Goal: Transaction & Acquisition: Purchase product/service

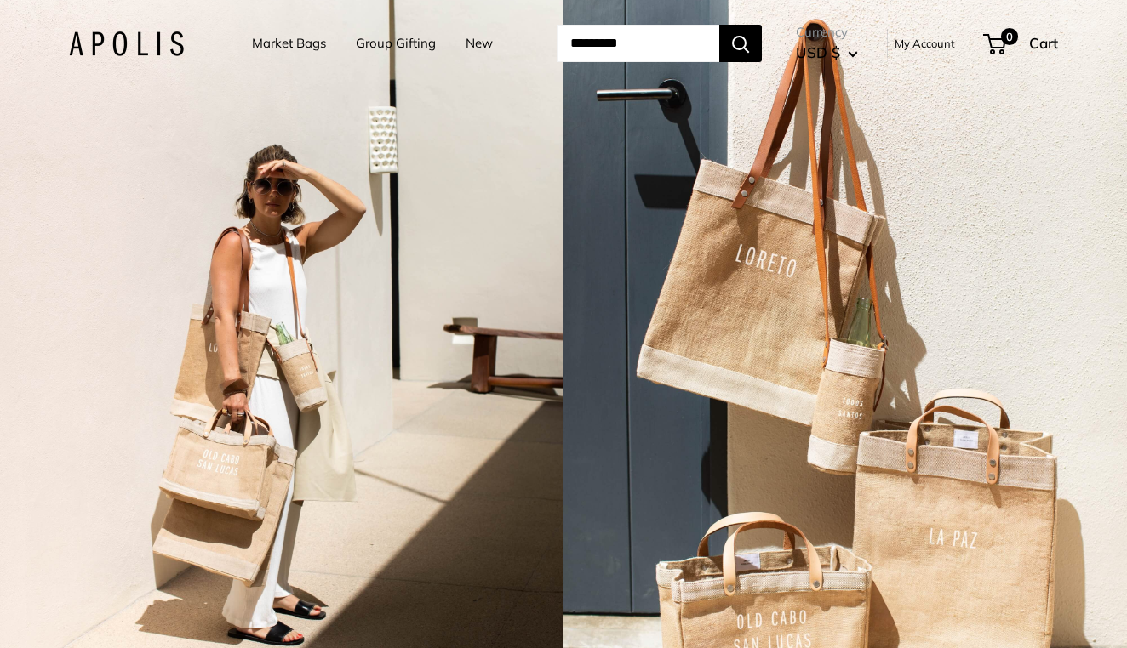
click at [465, 43] on link "New" at bounding box center [478, 43] width 27 height 24
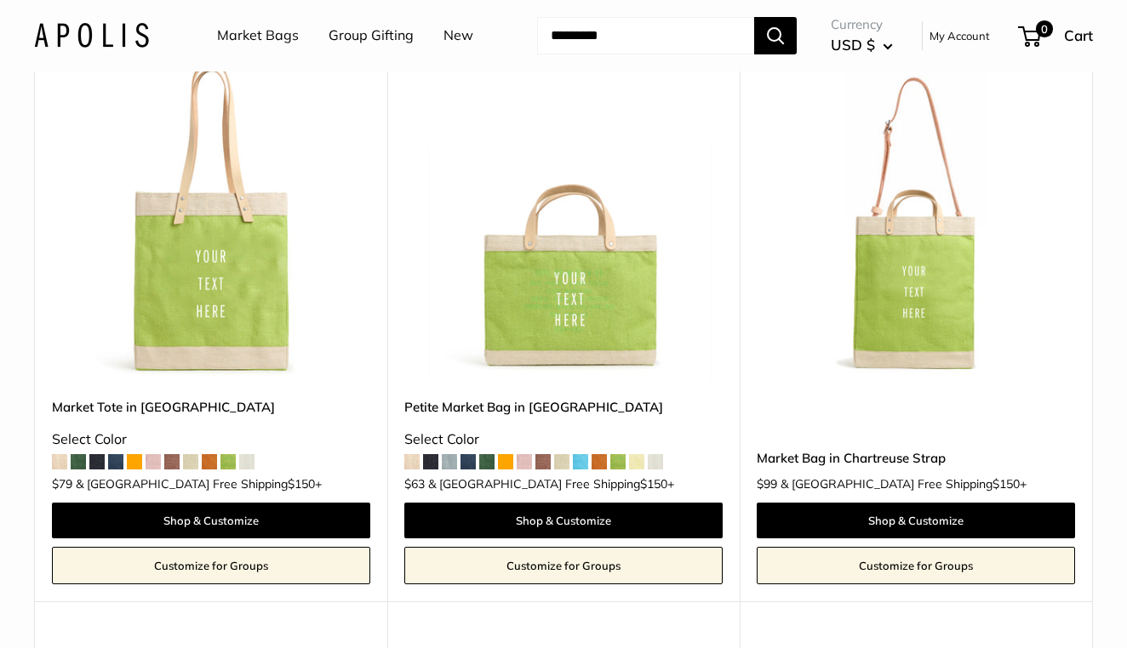
scroll to position [1391, 0]
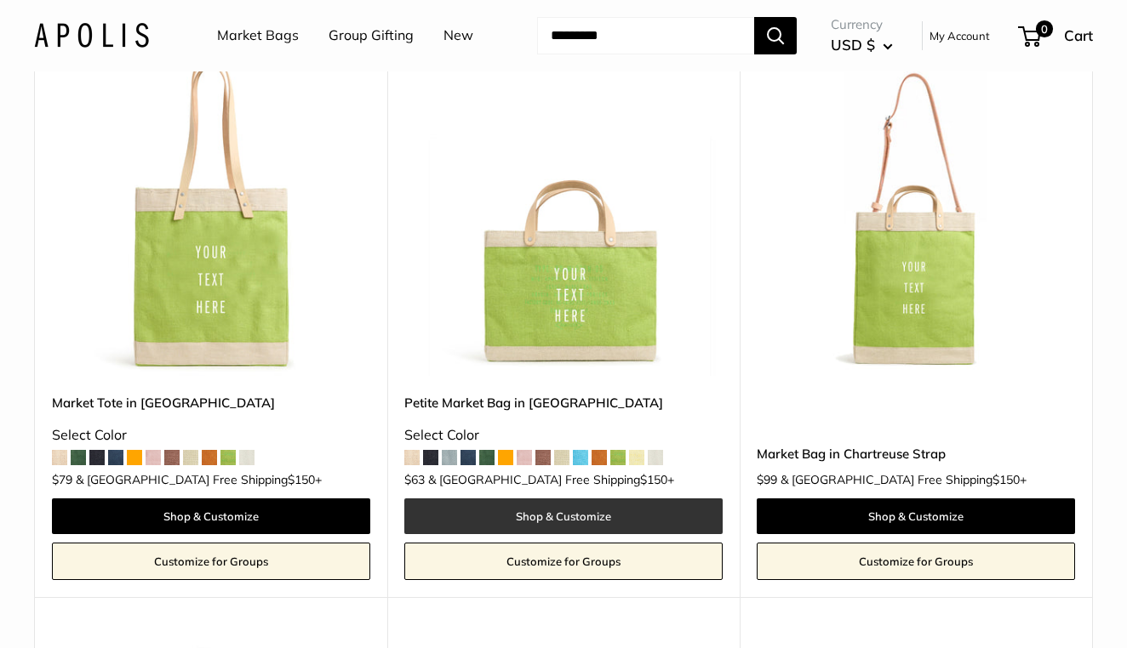
click at [561, 511] on link "Shop & Customize" at bounding box center [563, 517] width 318 height 36
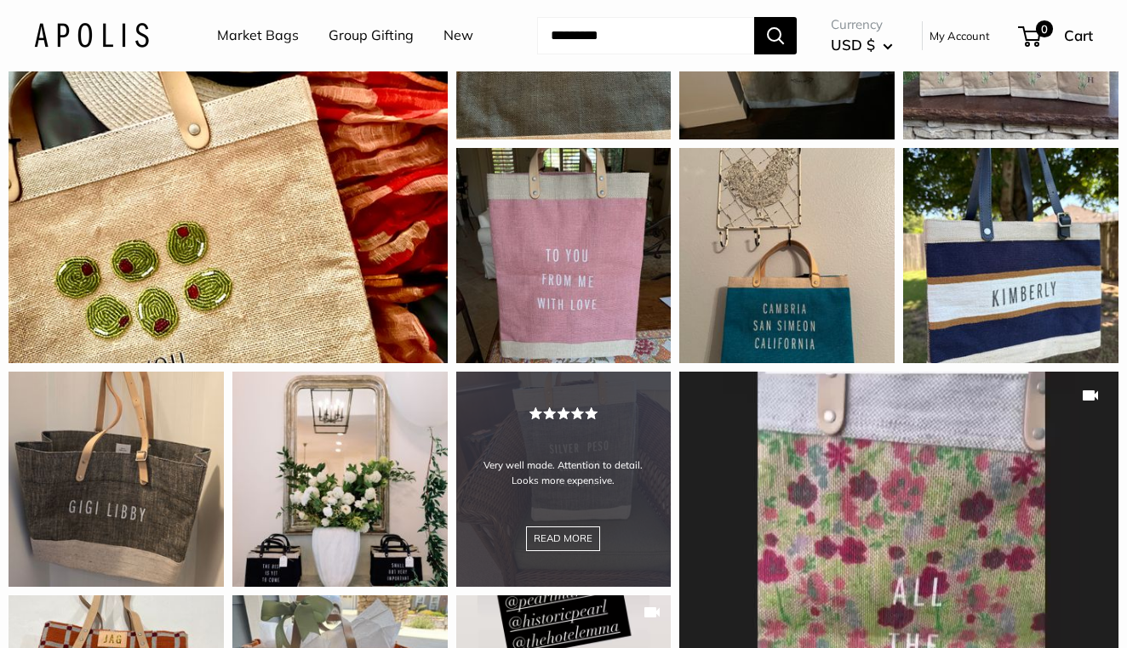
scroll to position [1594, 0]
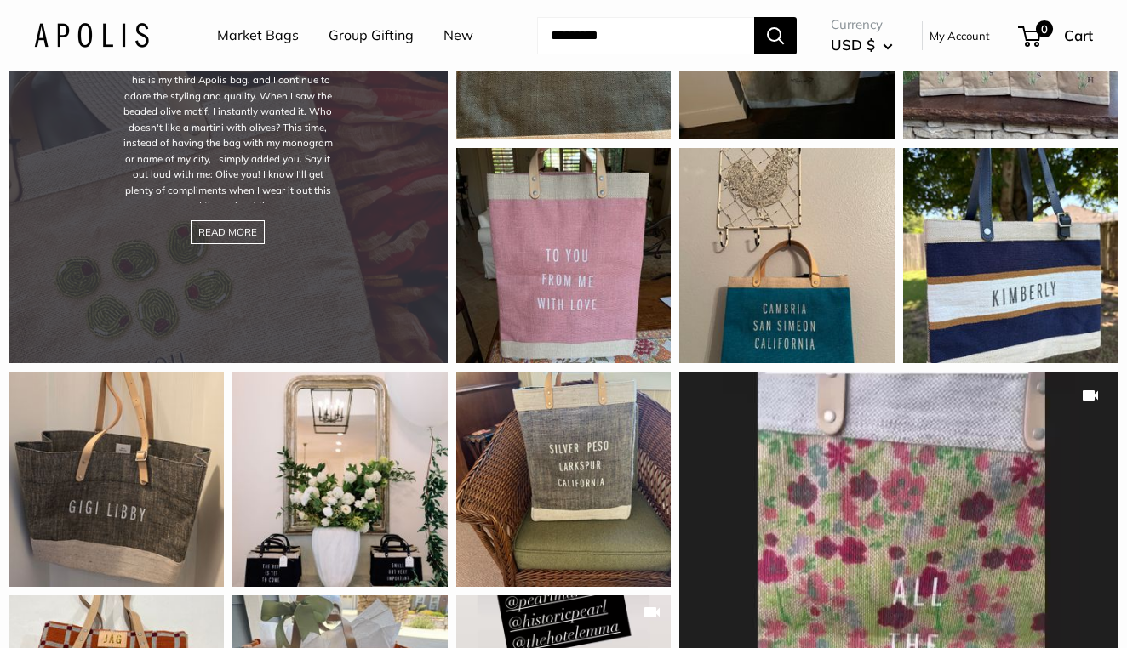
click at [302, 277] on div "This is my third Apolis bag, and I continue to adore the styling and quality. W…" at bounding box center [228, 144] width 439 height 439
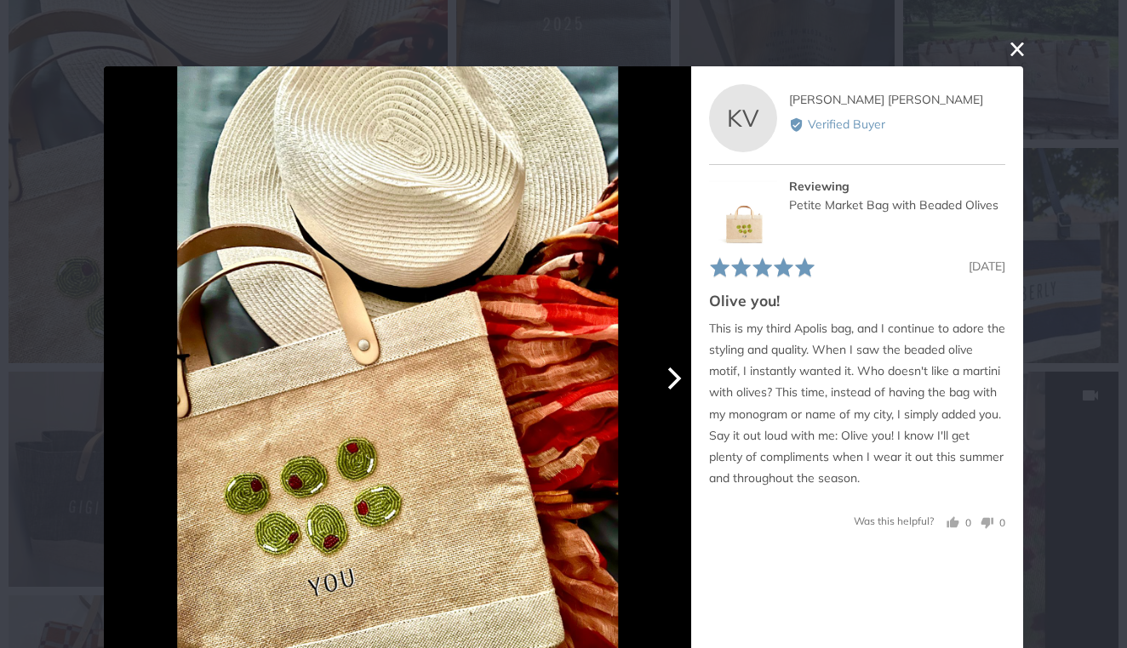
scroll to position [5, 0]
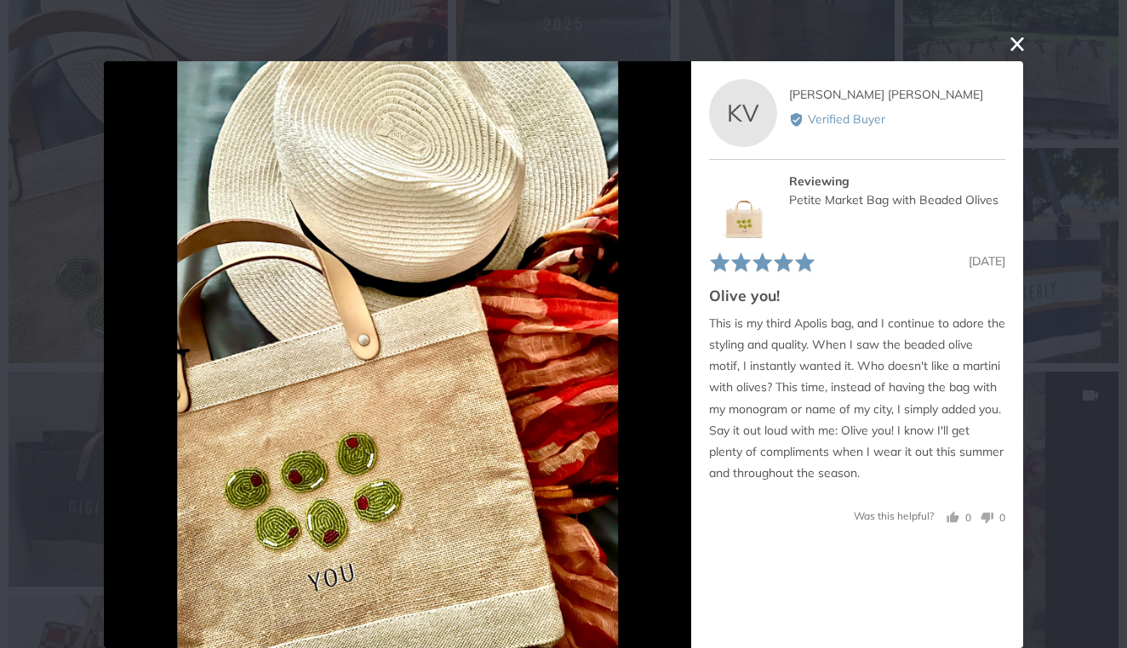
click at [1018, 46] on button "close this modal window" at bounding box center [1017, 44] width 20 height 20
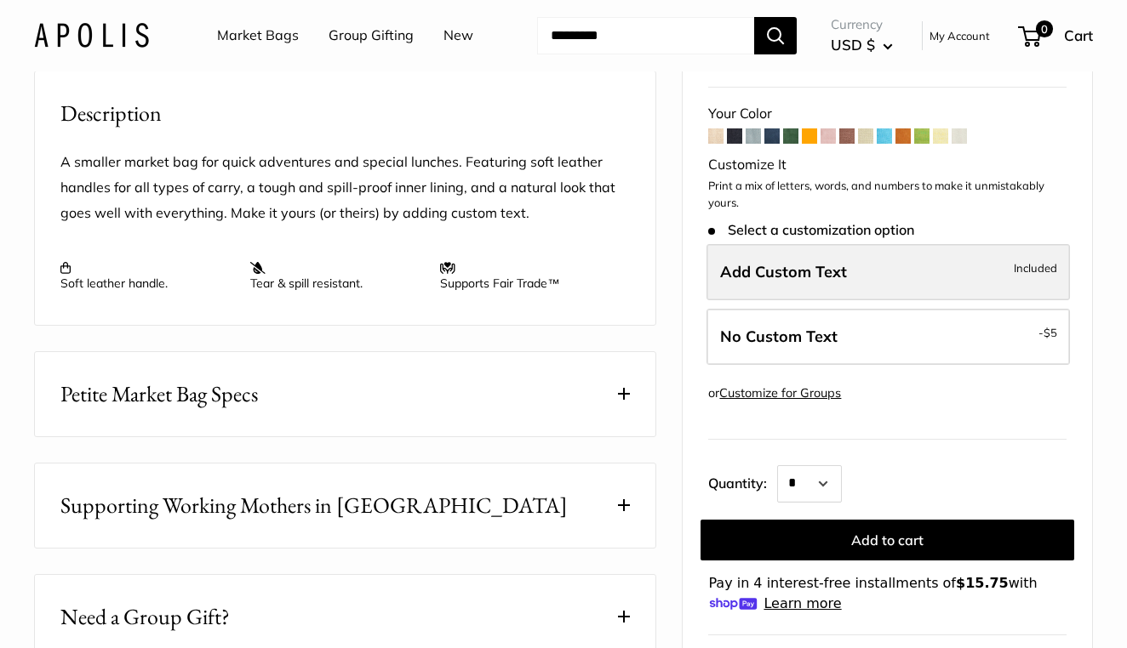
scroll to position [582, 0]
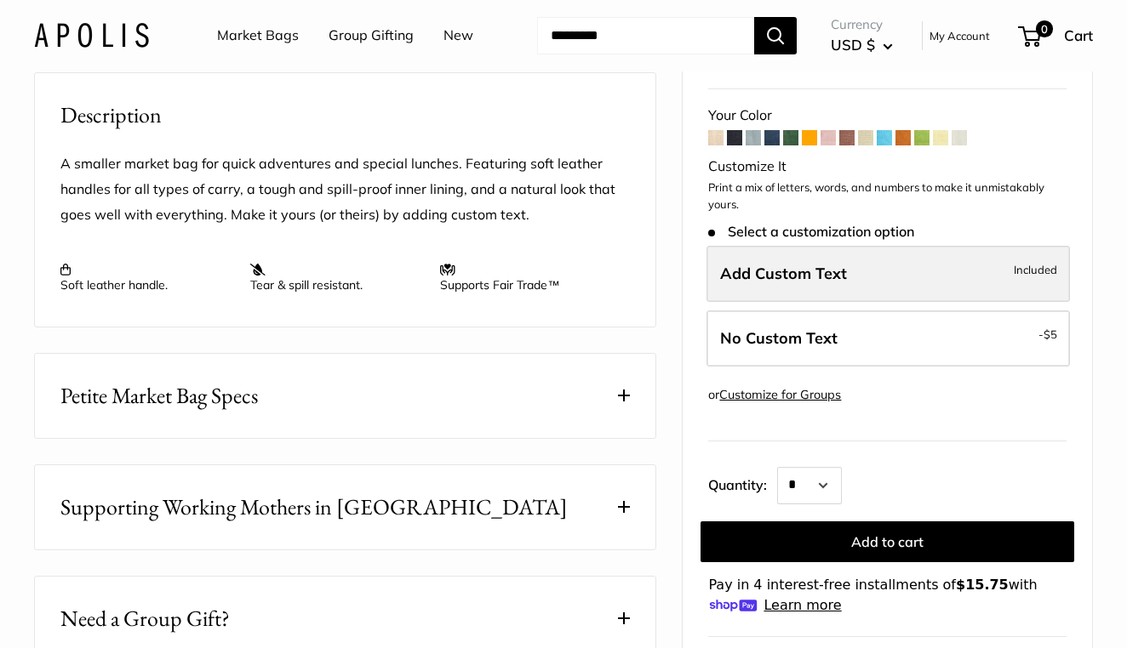
click at [887, 295] on label "Add Custom Text Included" at bounding box center [887, 274] width 363 height 56
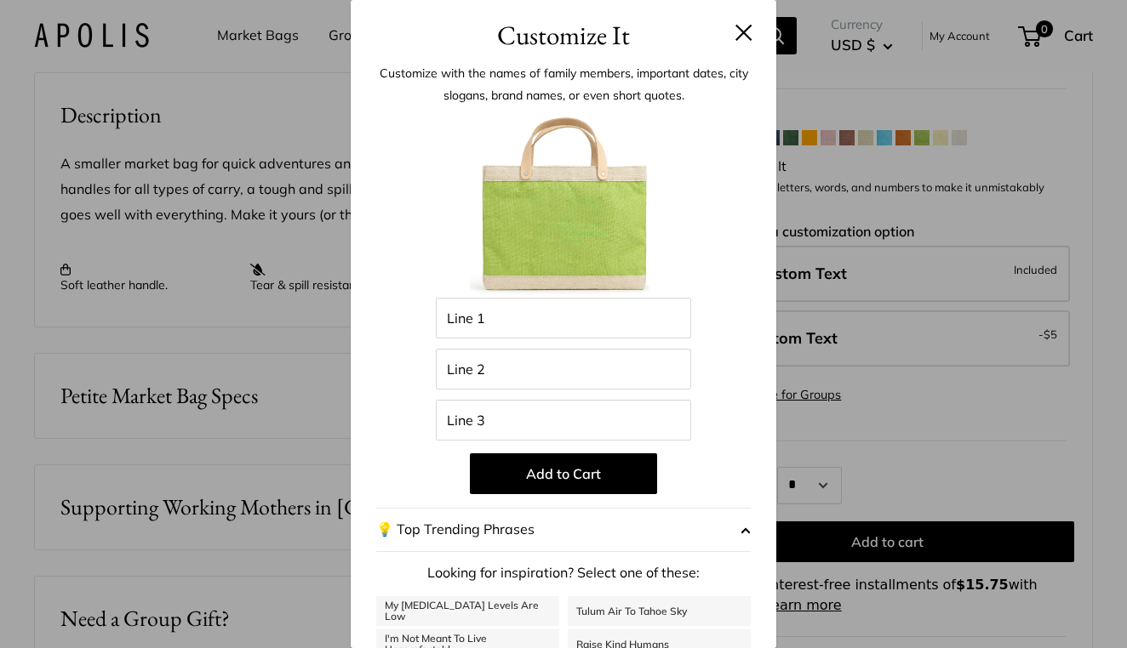
scroll to position [0, 0]
click at [739, 33] on button at bounding box center [743, 32] width 17 height 17
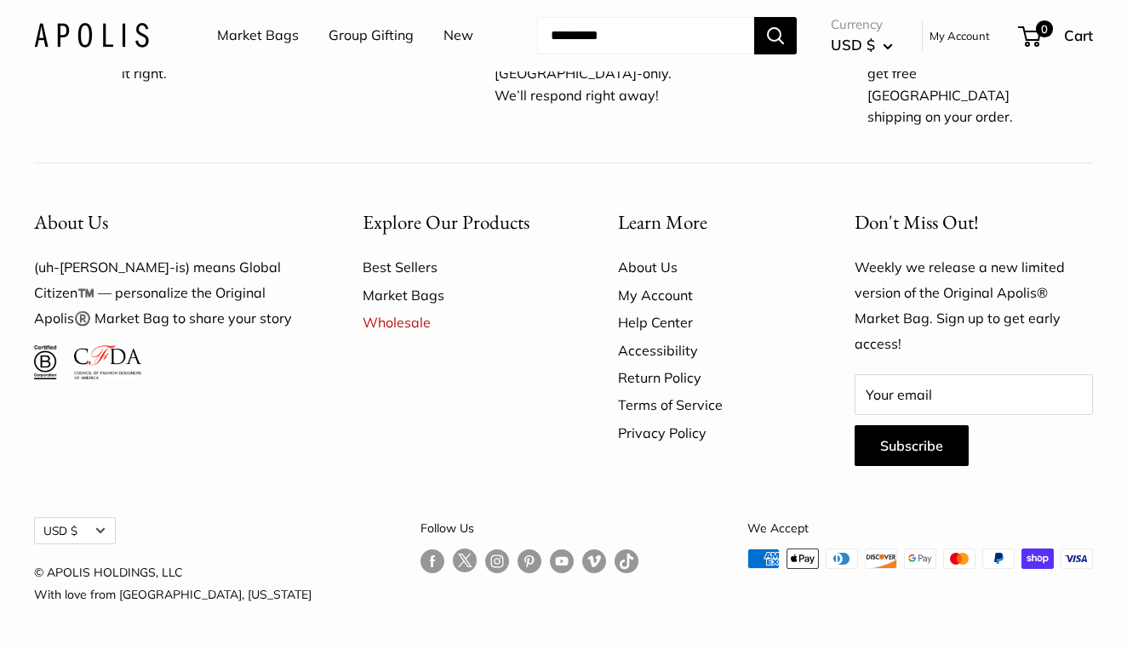
scroll to position [3837, 0]
click at [408, 268] on link "Best Sellers" at bounding box center [460, 267] width 196 height 27
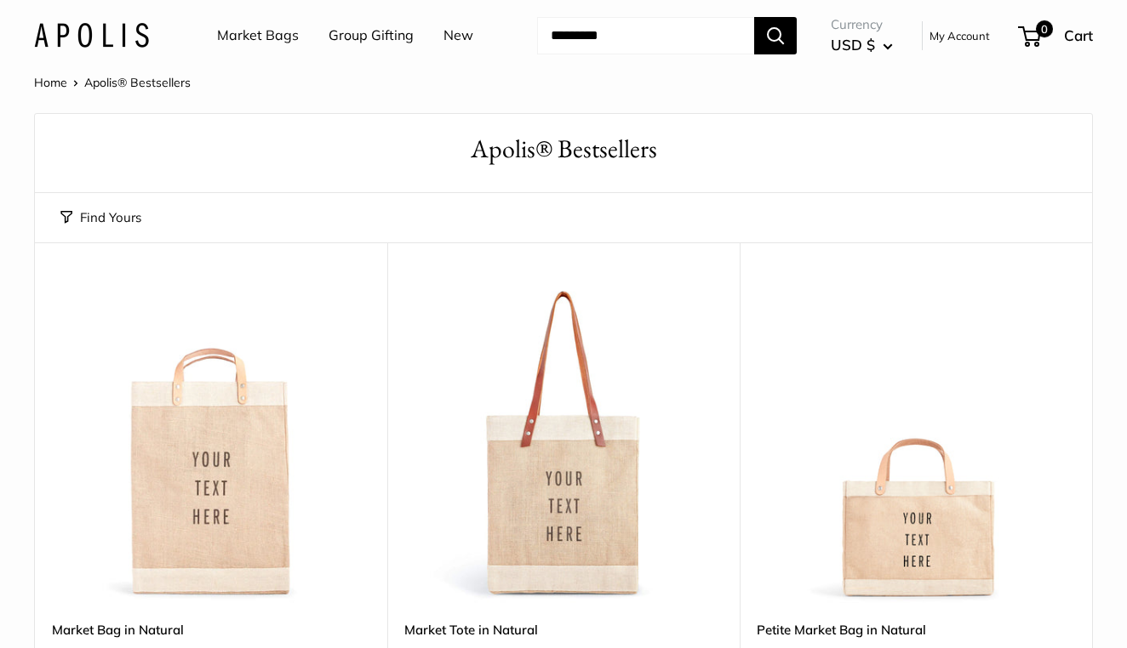
click at [455, 33] on link "New" at bounding box center [458, 36] width 30 height 26
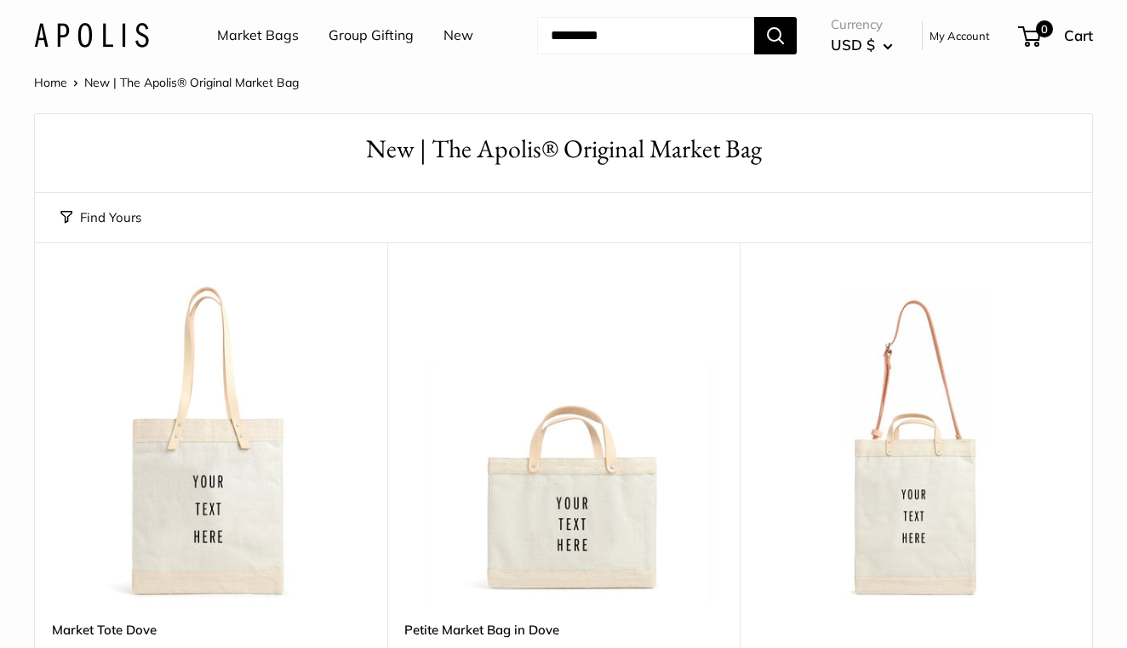
click at [361, 81] on div "Home New | The Apolis® Original Market Bag" at bounding box center [563, 82] width 1059 height 22
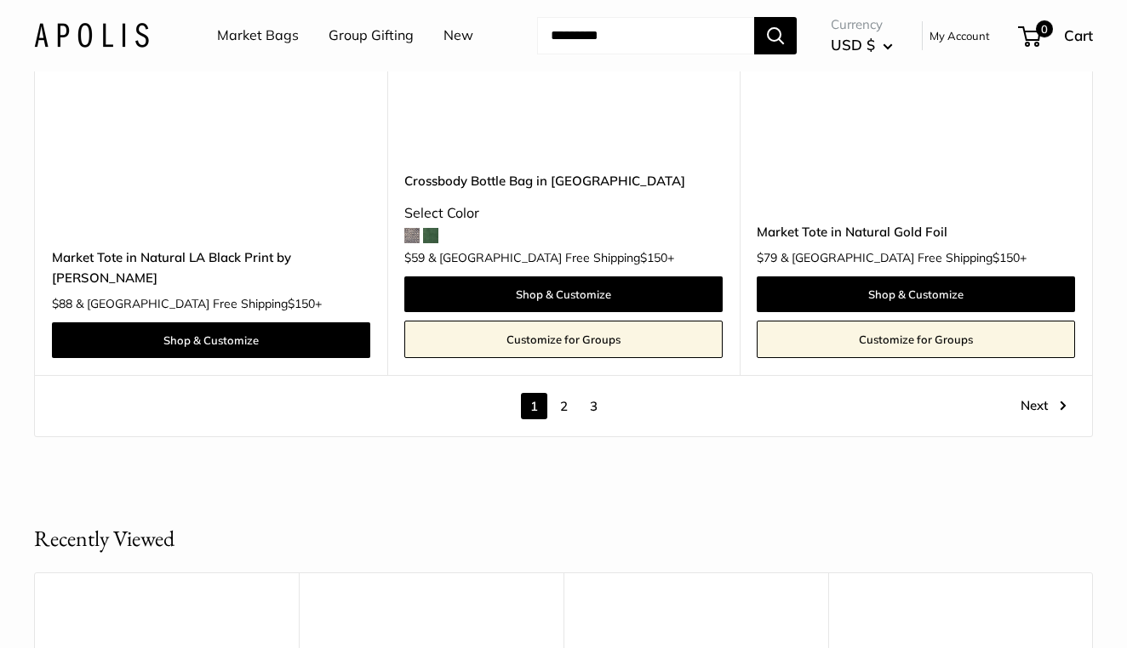
scroll to position [8999, 0]
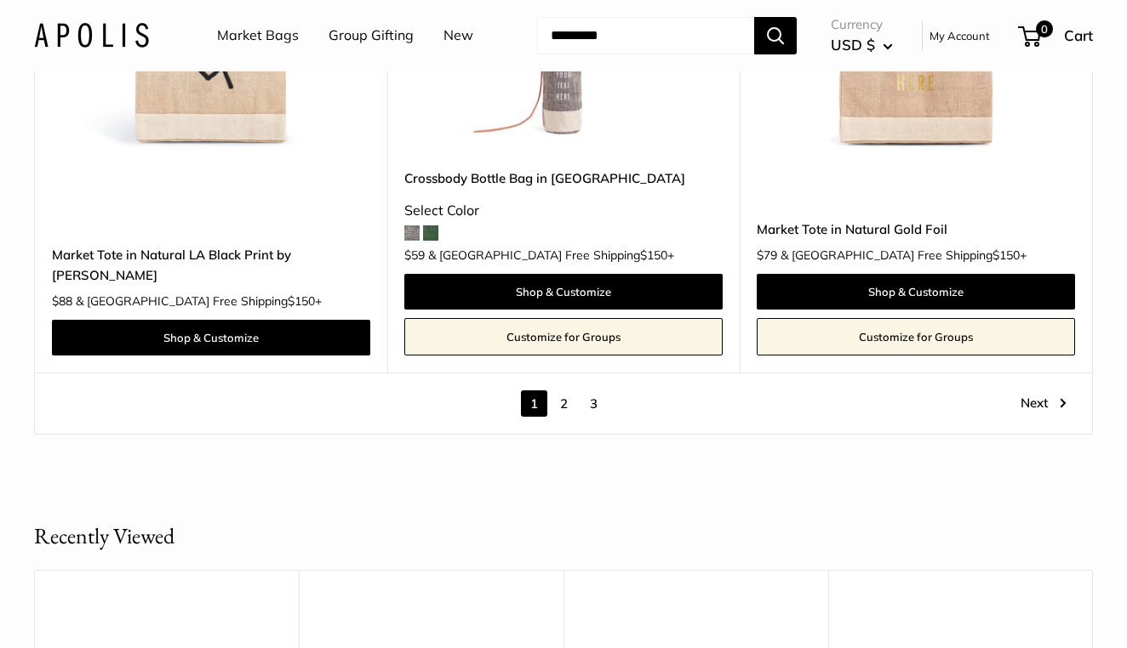
click at [562, 391] on link "2" at bounding box center [564, 404] width 26 height 26
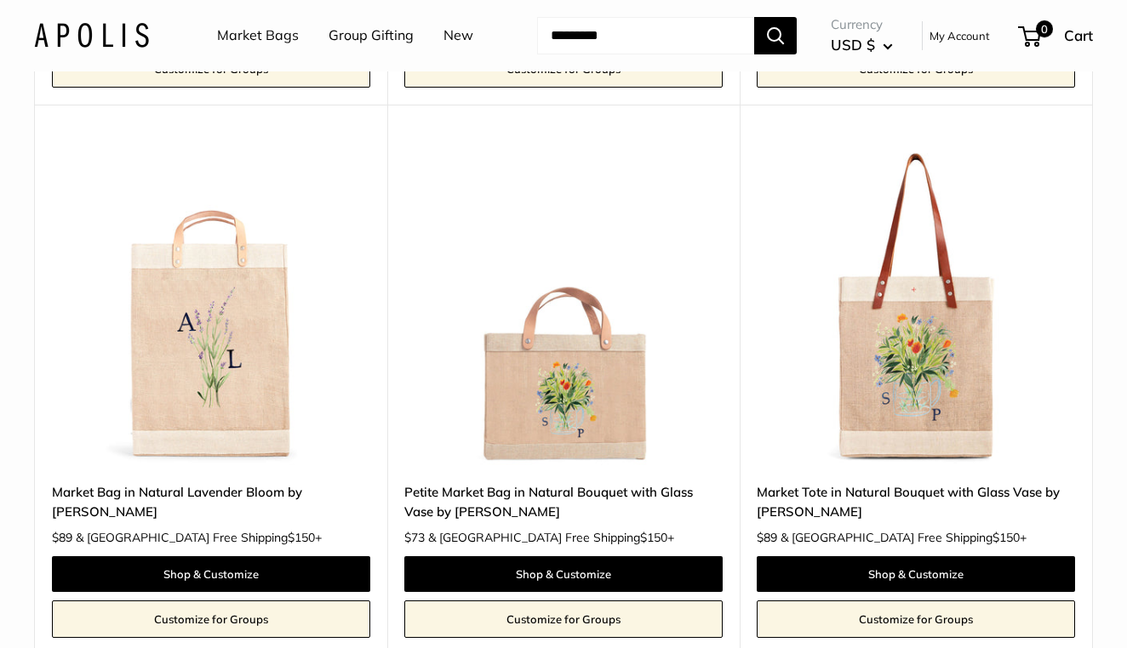
scroll to position [1247, 0]
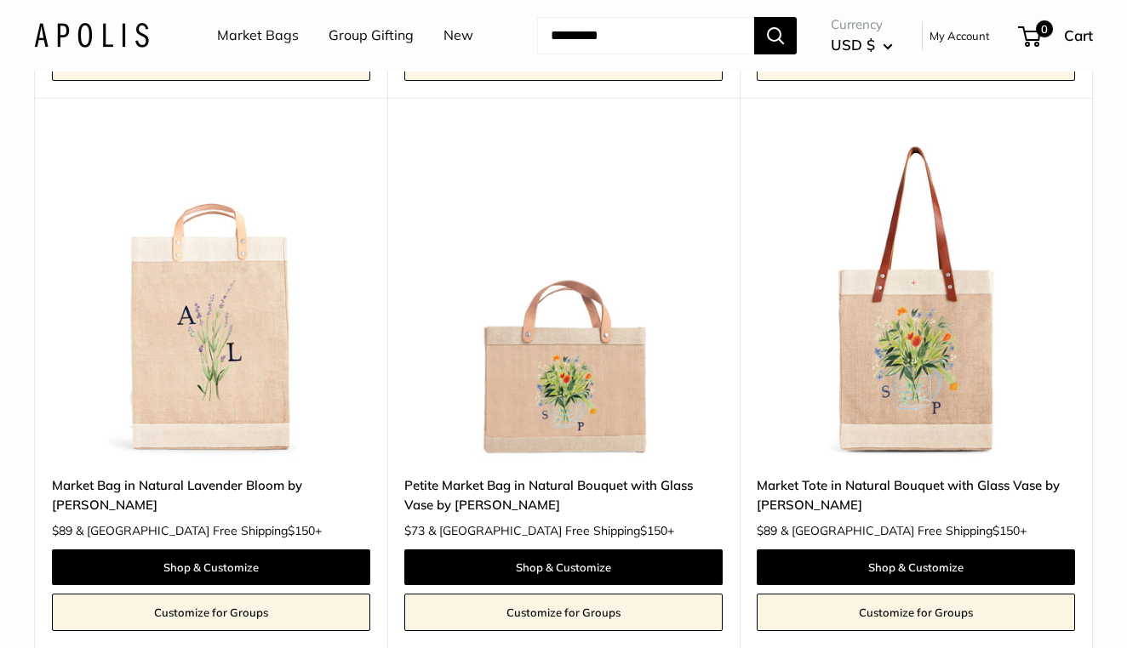
click at [0, 0] on img at bounding box center [0, 0] width 0 height 0
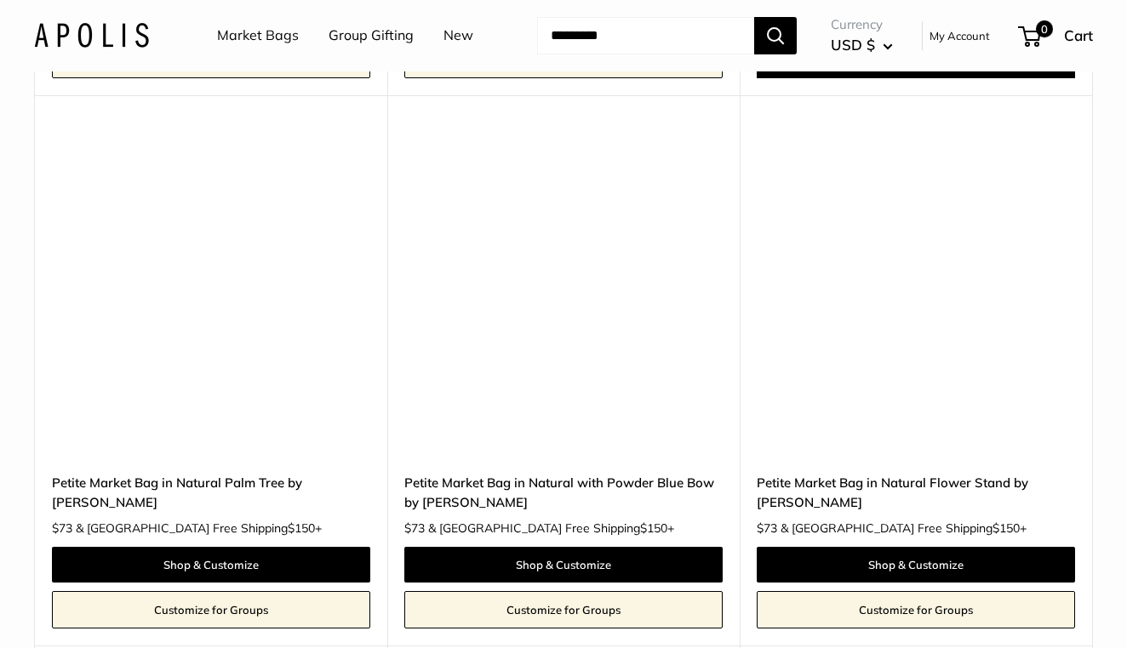
scroll to position [6853, 0]
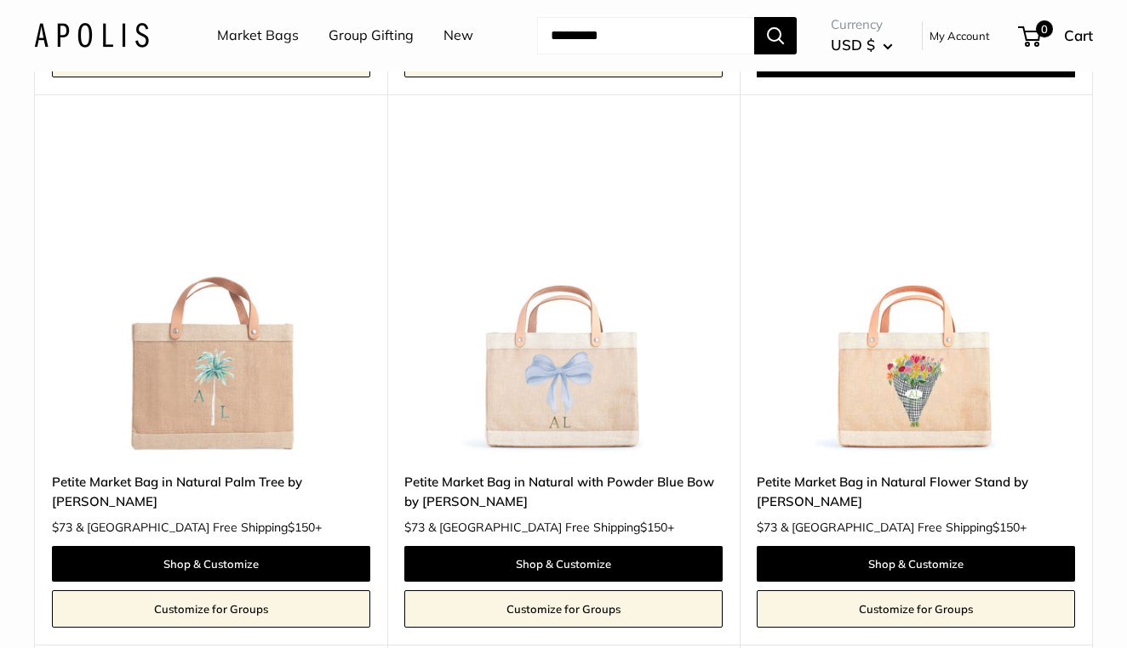
click at [0, 0] on img at bounding box center [0, 0] width 0 height 0
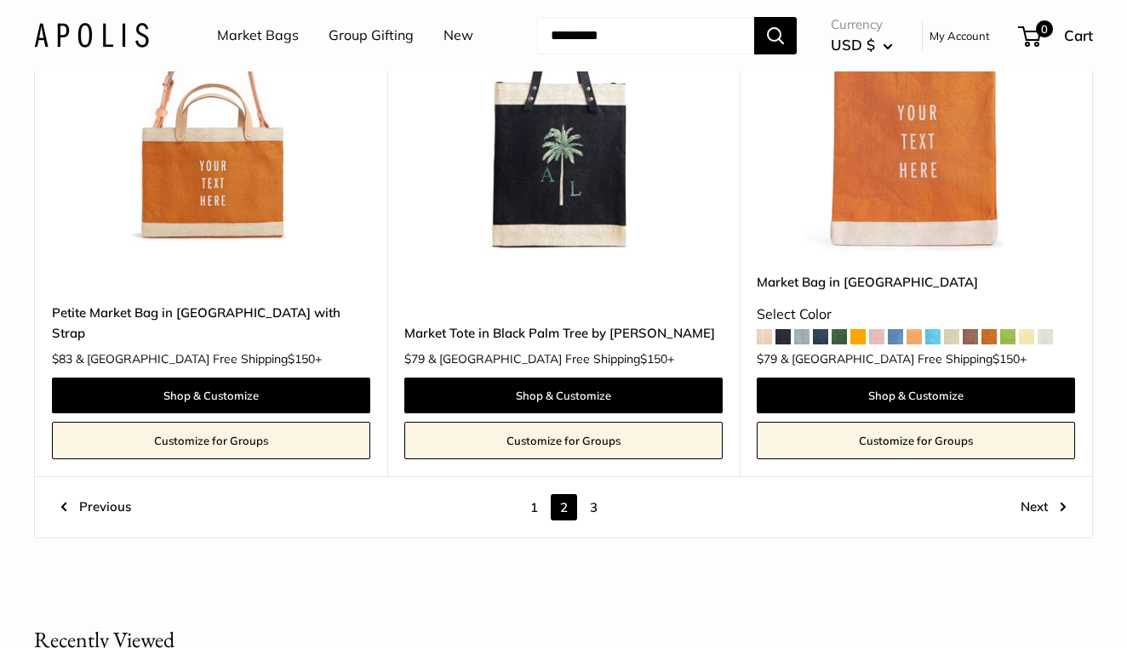
scroll to position [8688, 0]
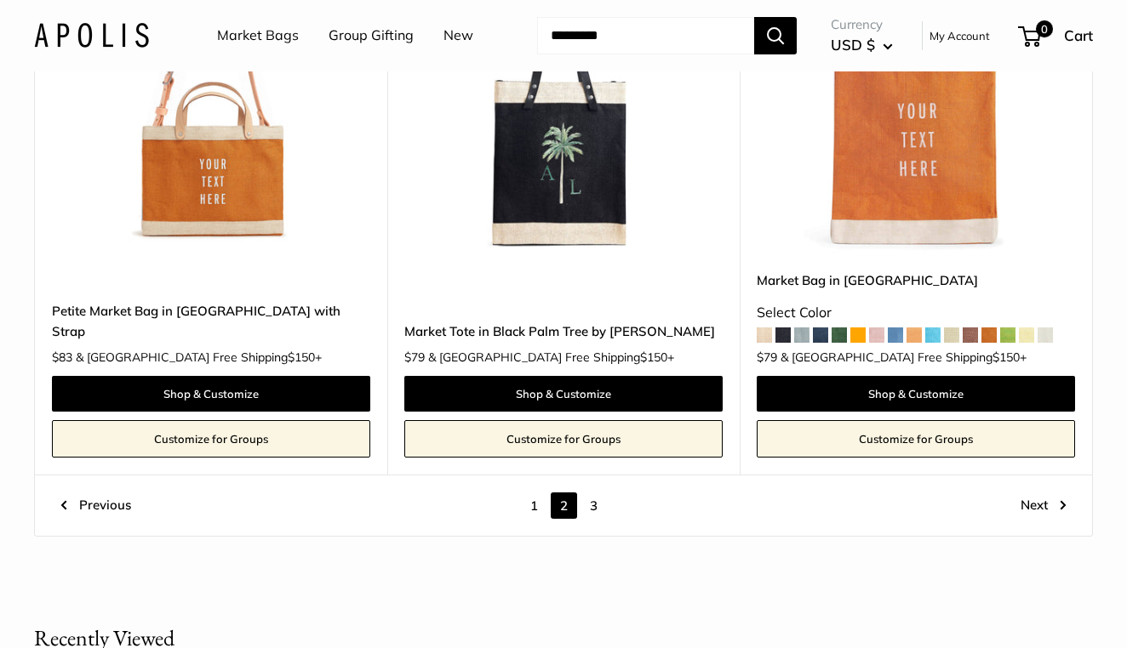
click at [596, 493] on link "3" at bounding box center [593, 506] width 26 height 26
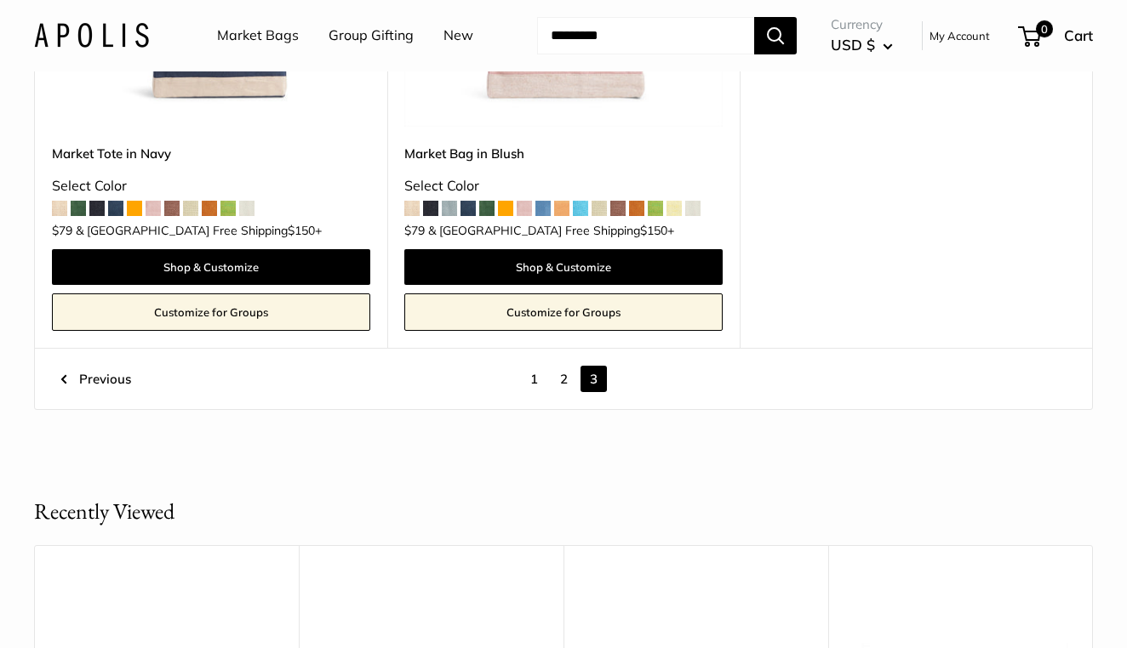
scroll to position [1653, 0]
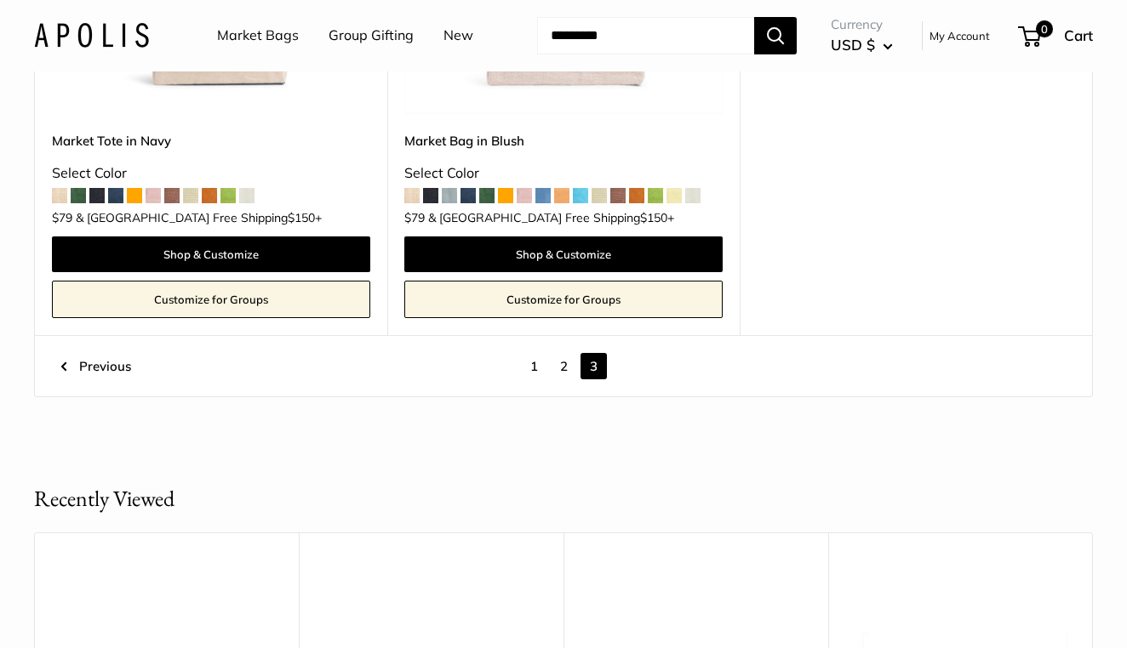
click at [533, 357] on link "1" at bounding box center [534, 366] width 26 height 26
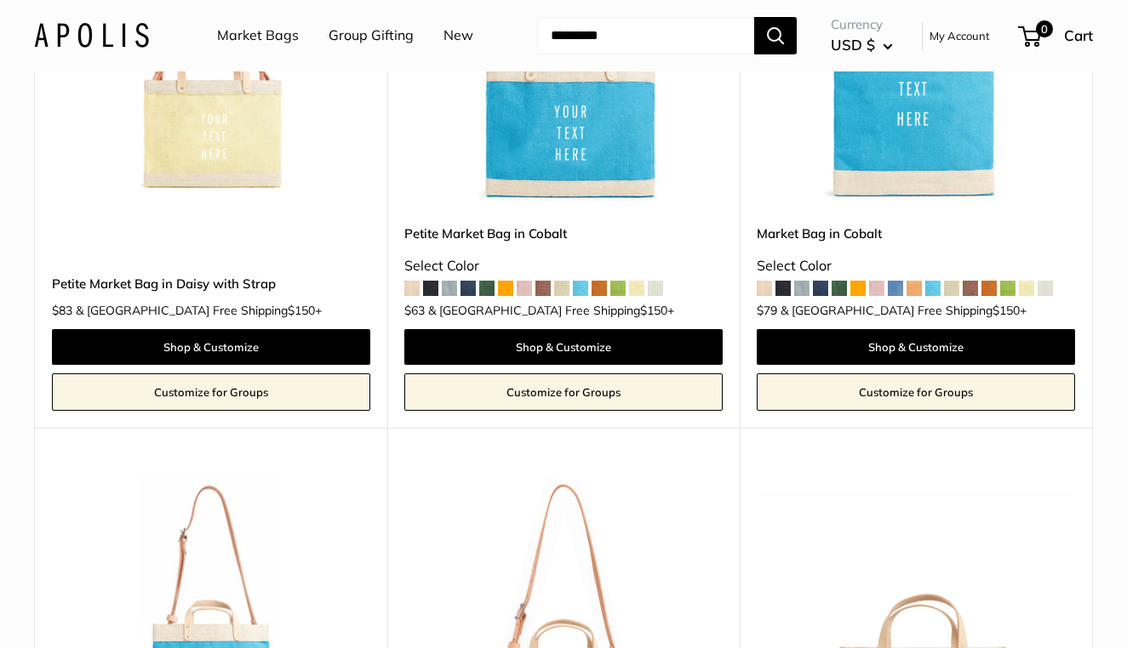
scroll to position [3836, 0]
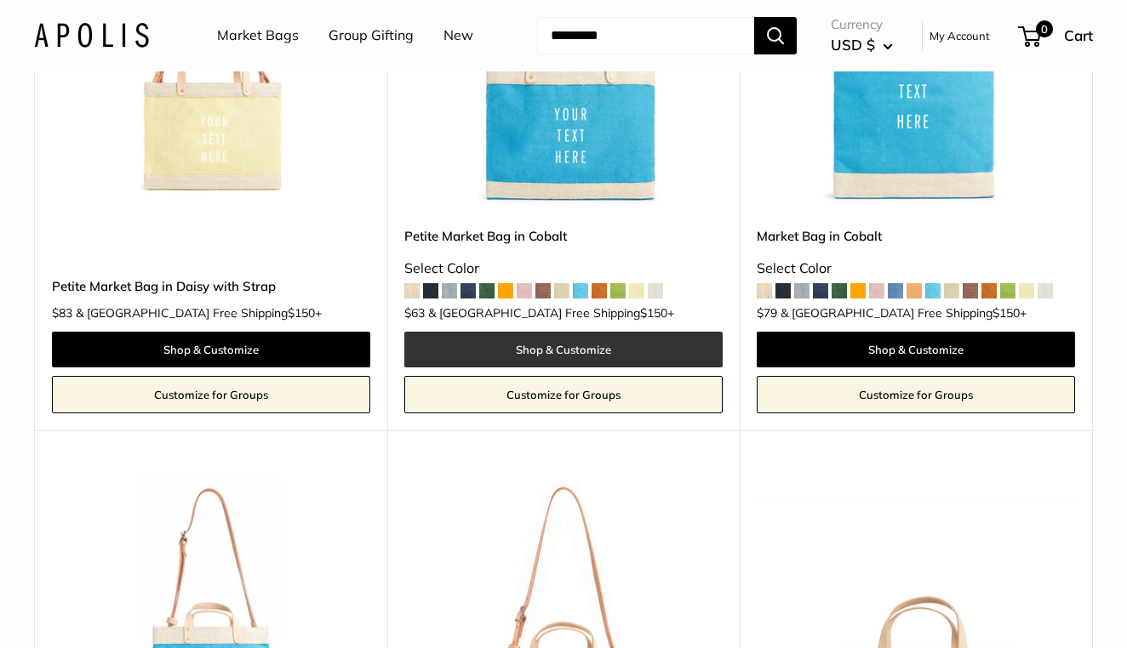
click at [535, 332] on link "Shop & Customize" at bounding box center [563, 350] width 318 height 36
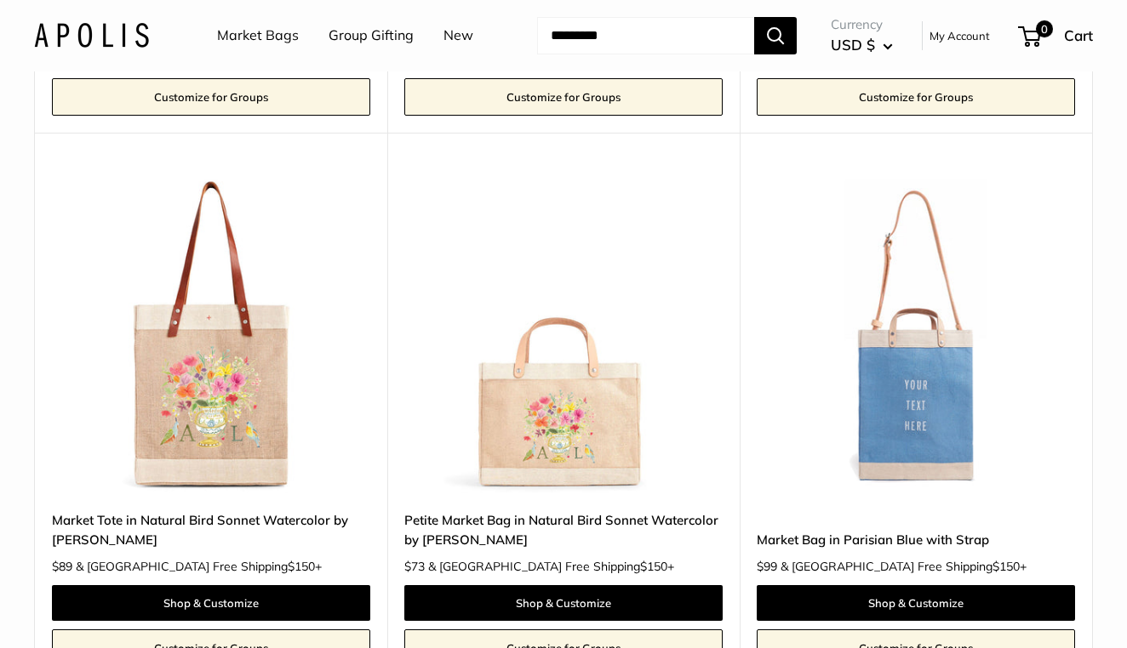
scroll to position [7094, 0]
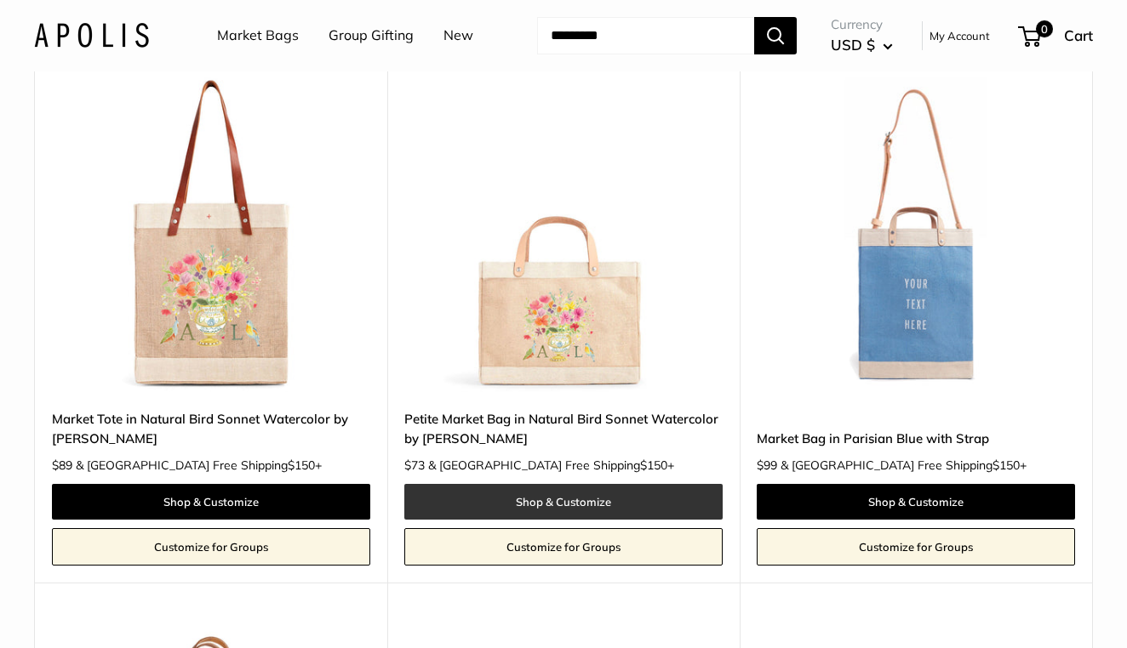
click at [551, 484] on link "Shop & Customize" at bounding box center [563, 502] width 318 height 36
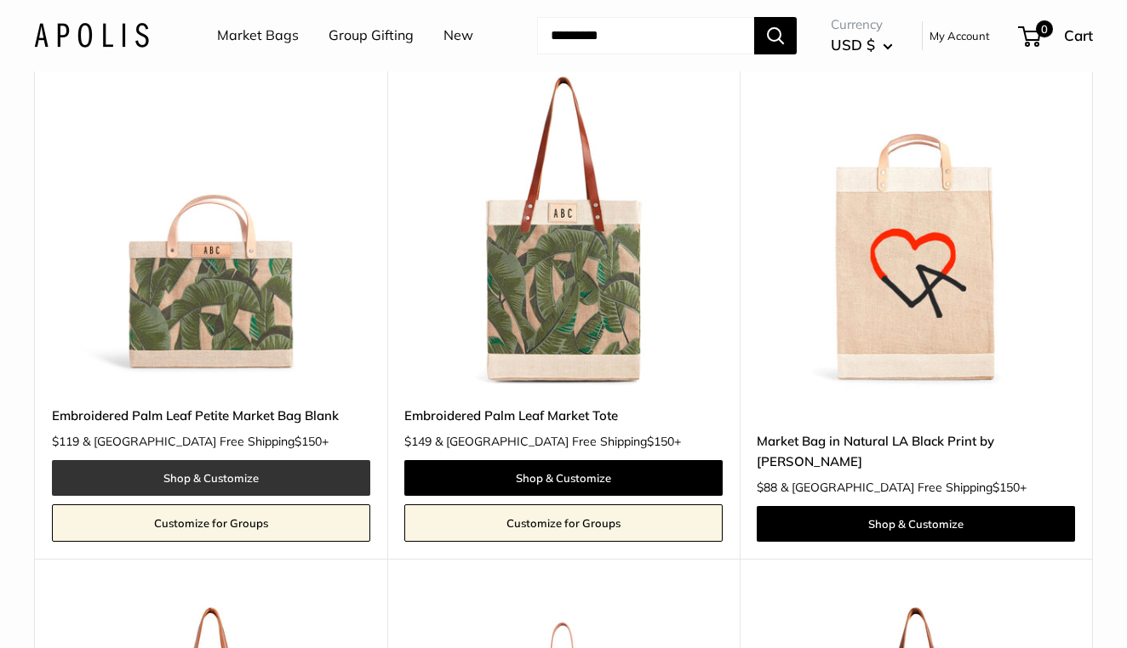
scroll to position [8227, 0]
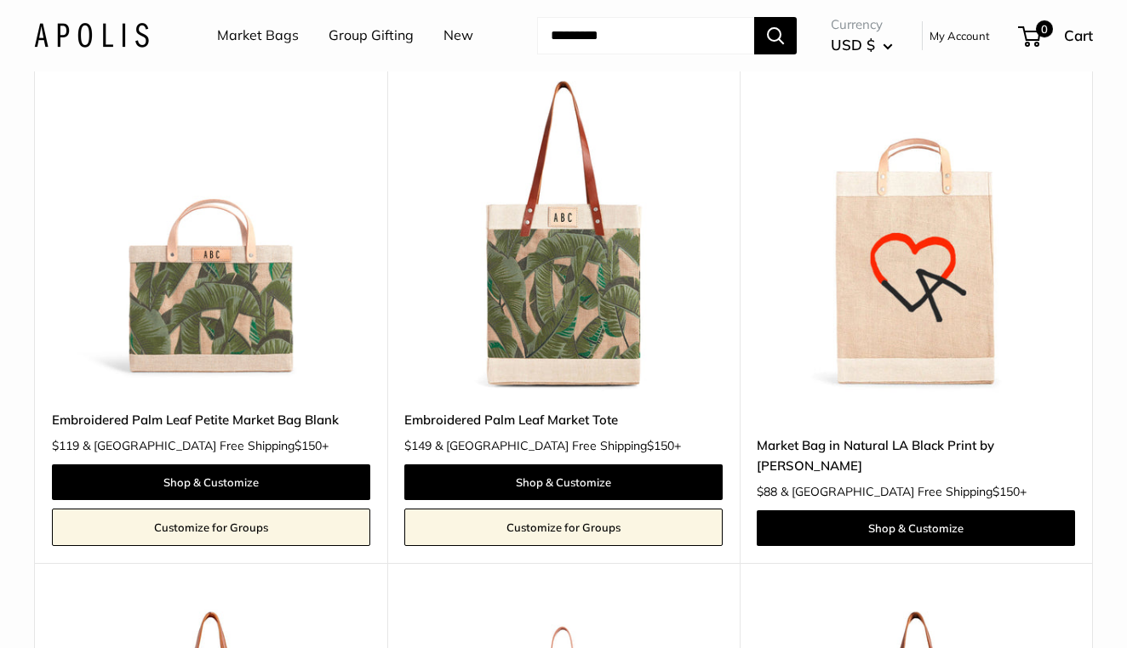
click at [237, 410] on link "Embroidered Palm Leaf Petite Market Bag Blank" at bounding box center [211, 420] width 318 height 20
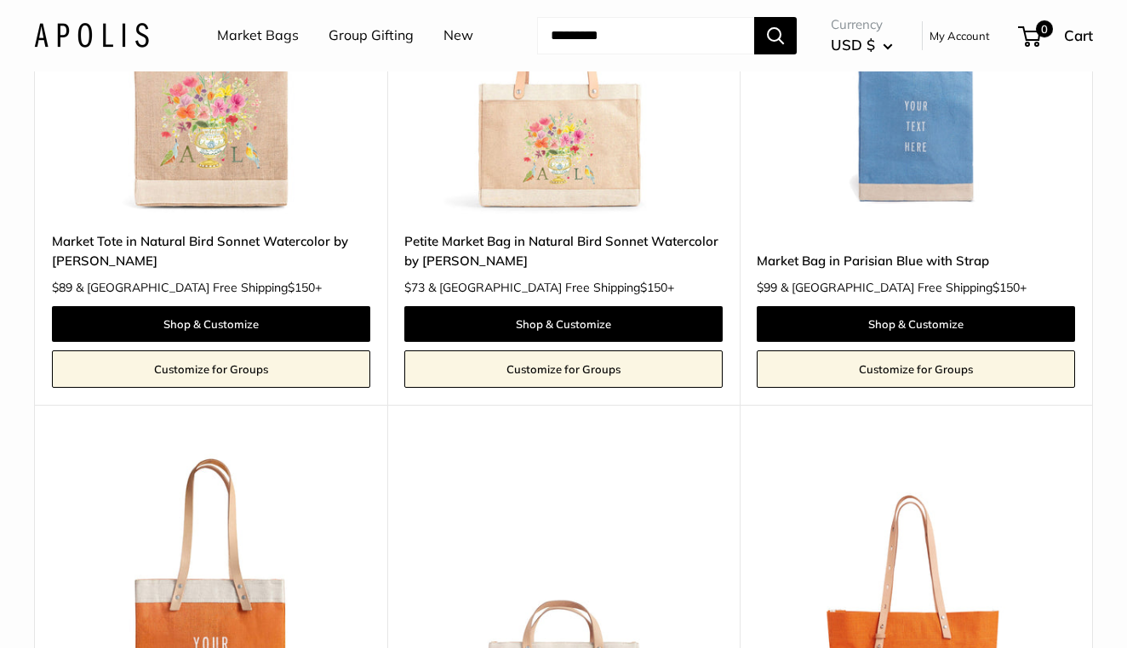
scroll to position [7174, 0]
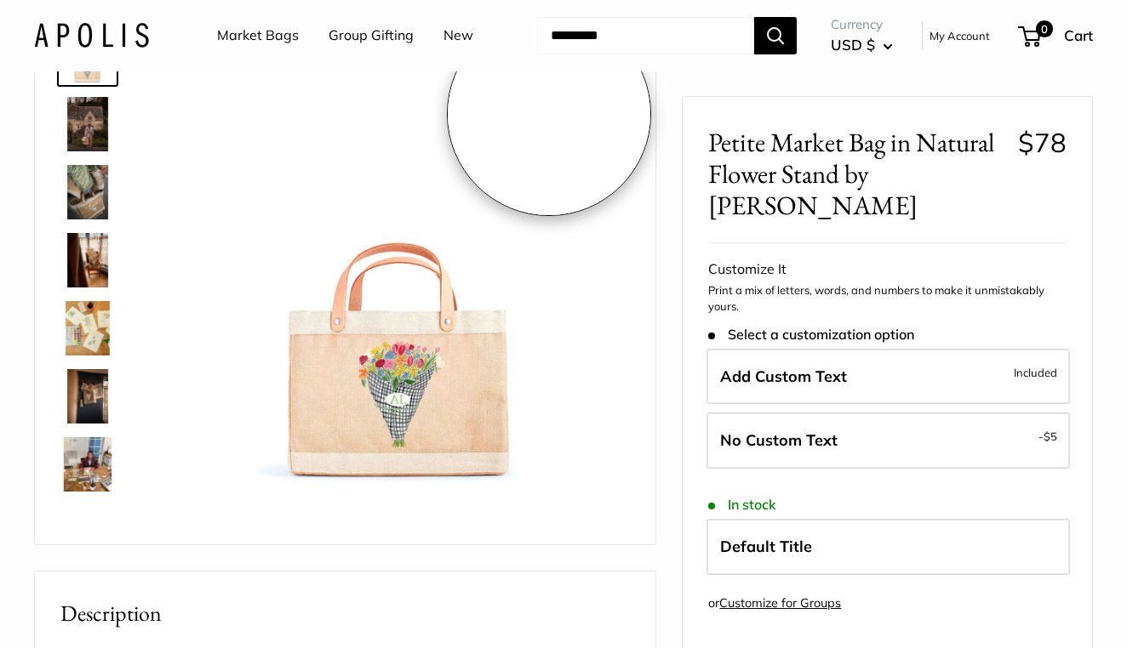
scroll to position [111, 0]
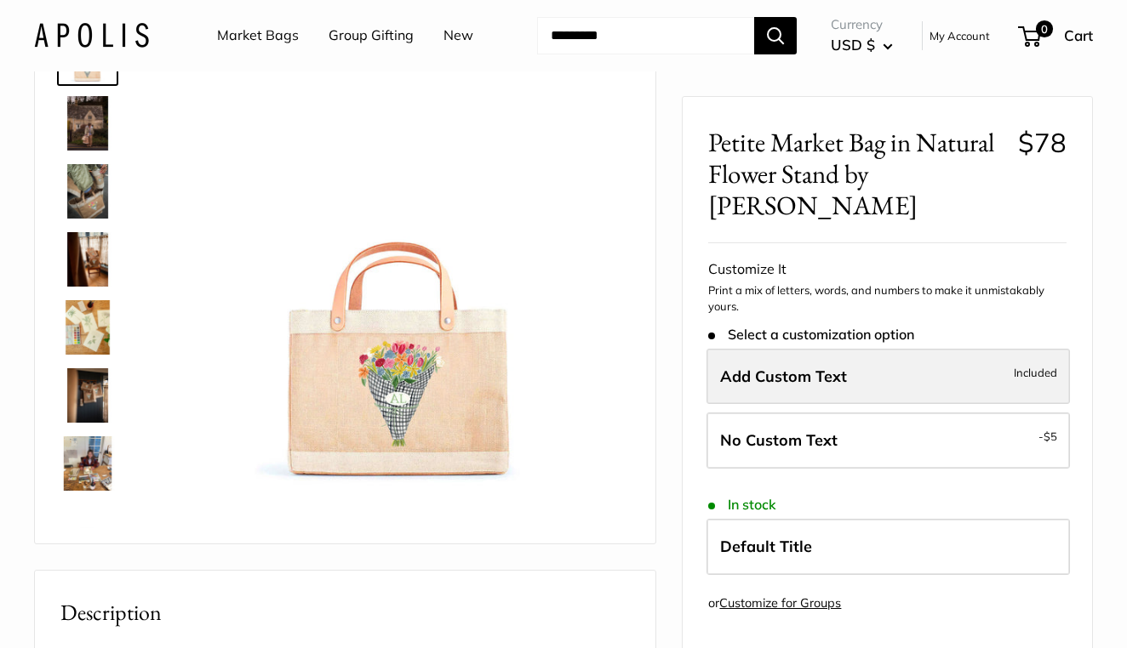
click at [845, 374] on span "Add Custom Text" at bounding box center [783, 377] width 127 height 20
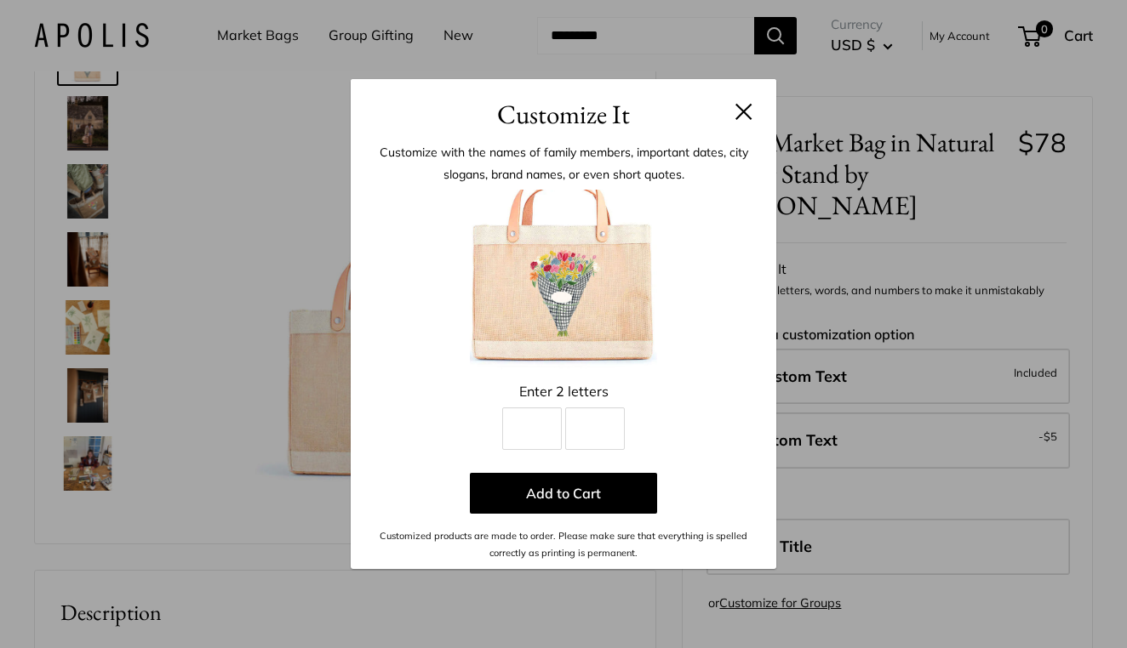
click at [740, 109] on button at bounding box center [743, 111] width 17 height 17
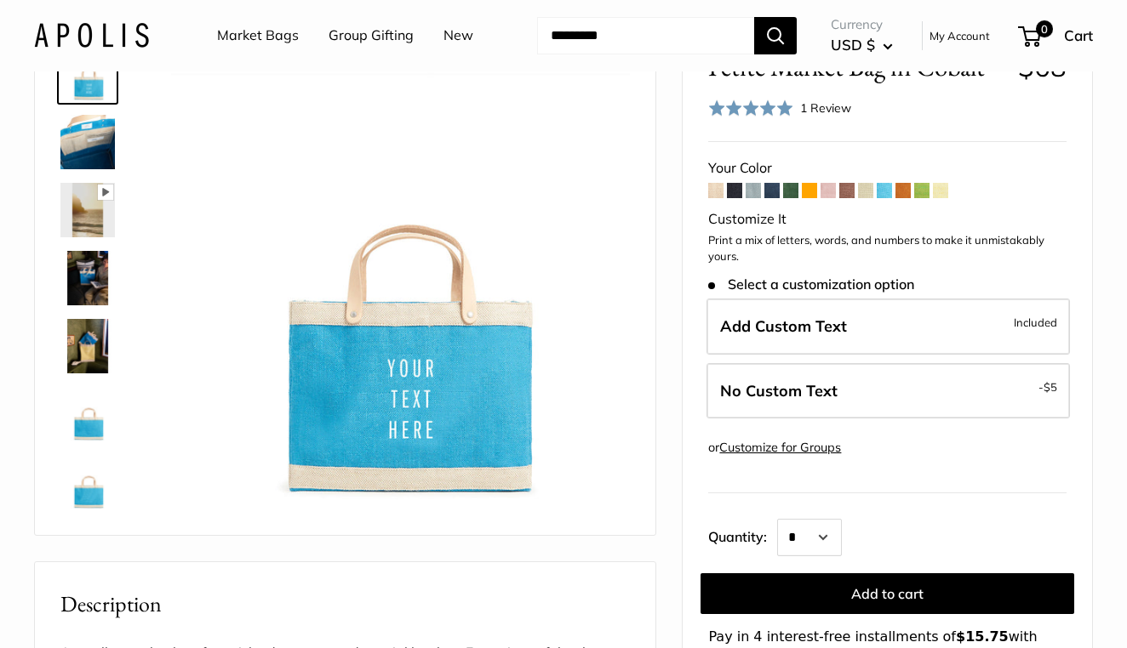
scroll to position [94, 0]
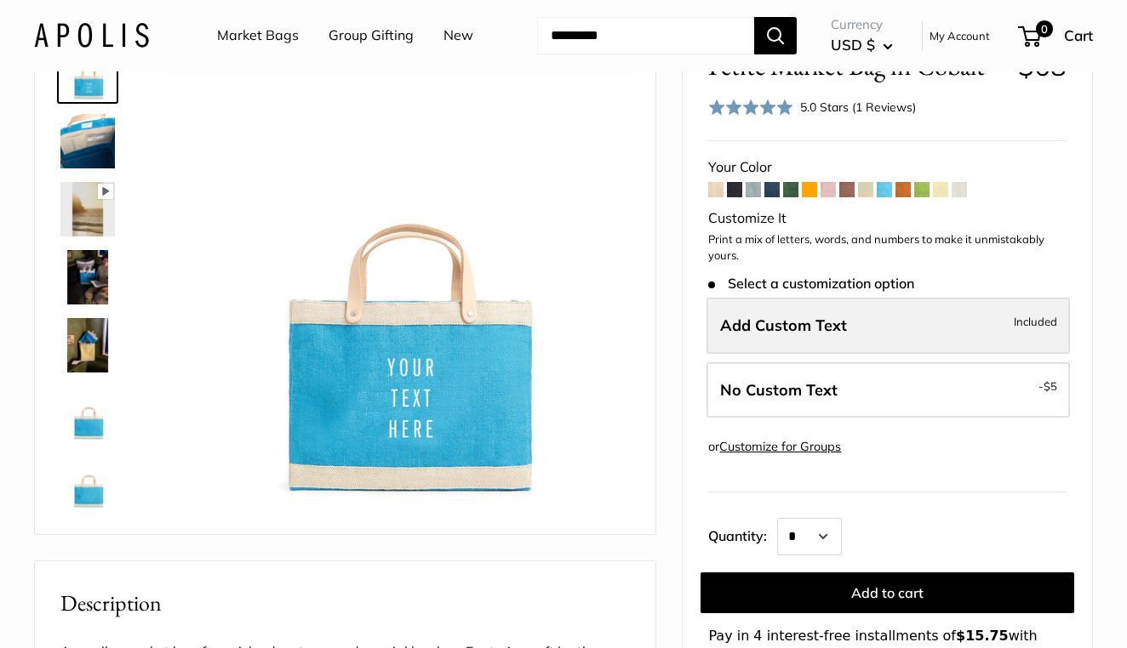
click at [799, 318] on span "Add Custom Text" at bounding box center [783, 326] width 127 height 20
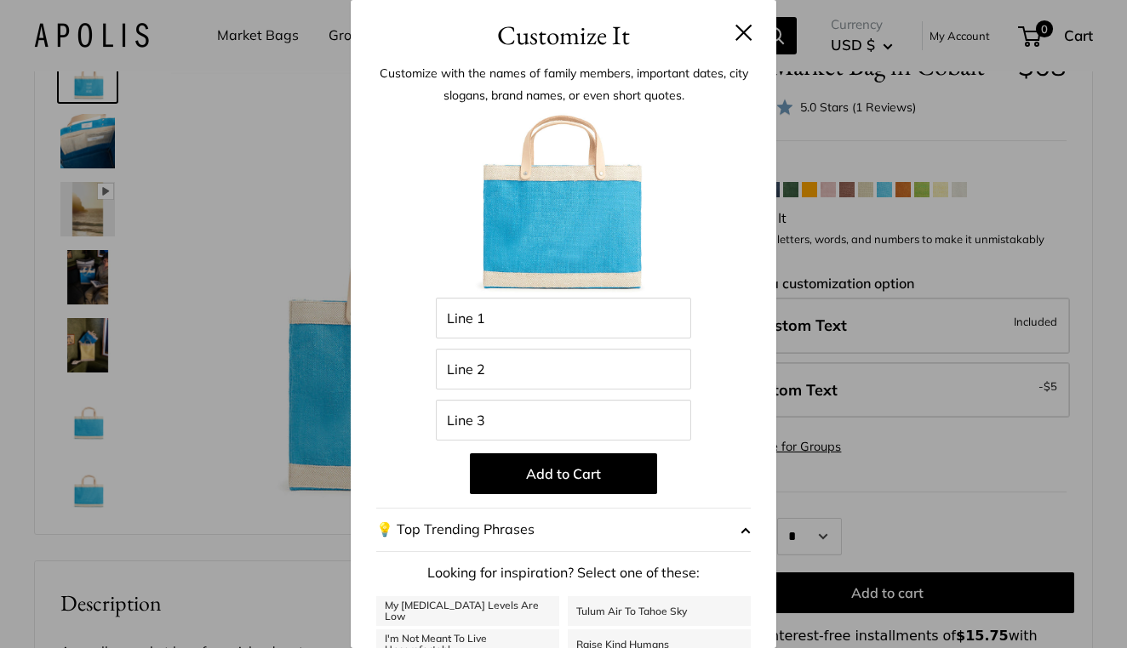
click at [285, 211] on div "Customize It Customize with the names of family members, important dates, city …" at bounding box center [563, 324] width 1127 height 648
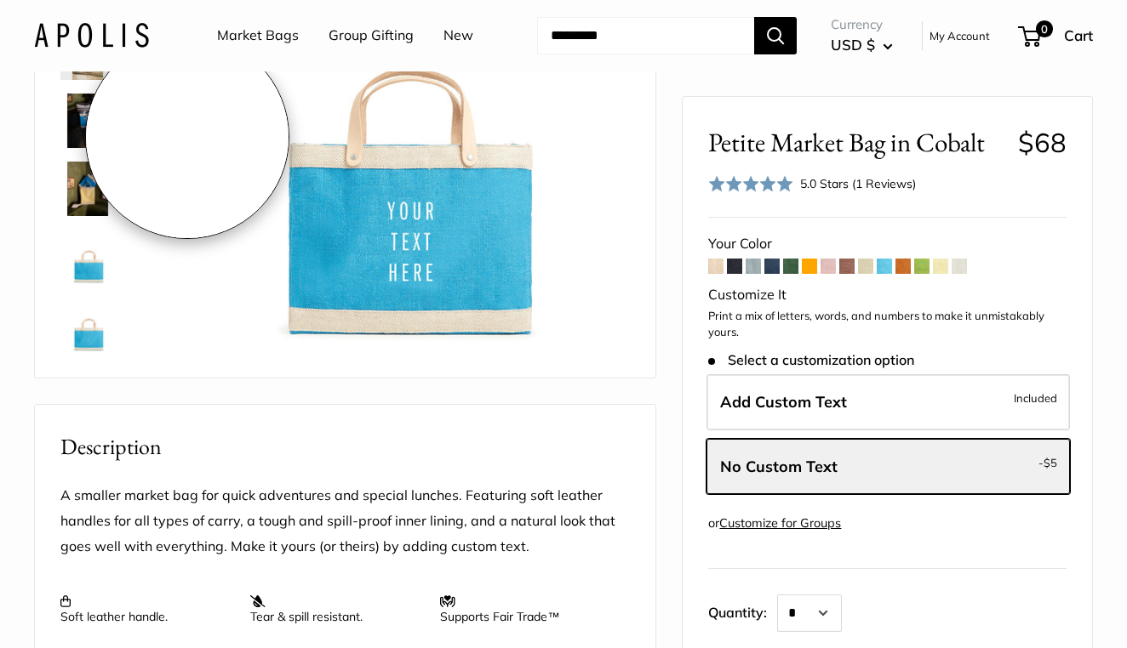
scroll to position [243, 0]
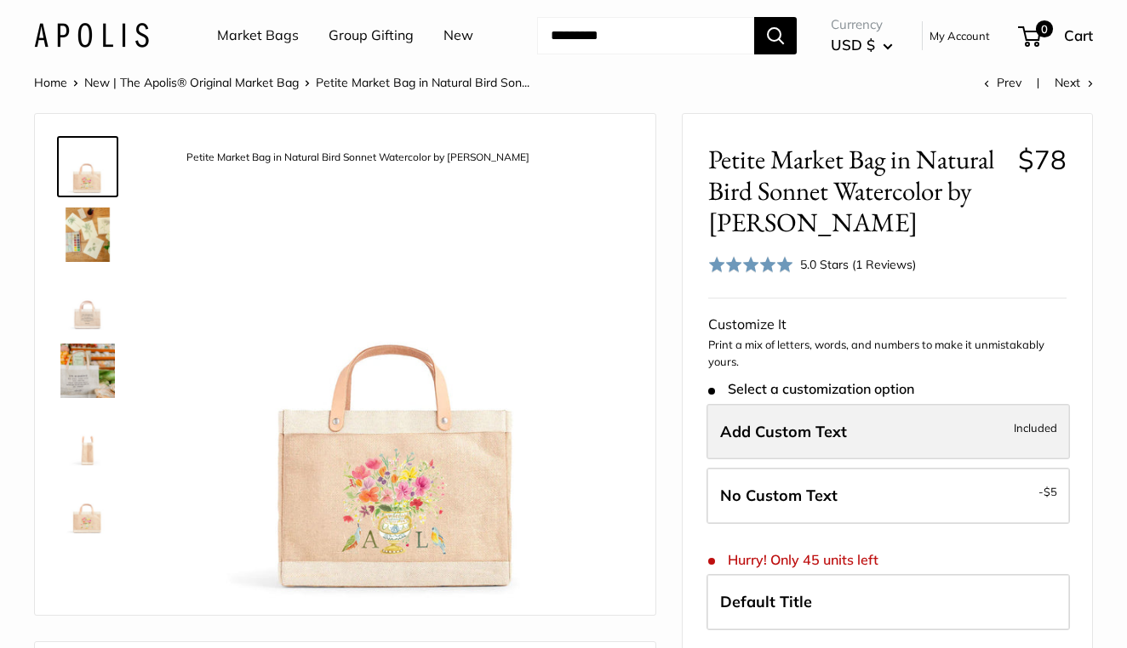
click at [768, 431] on span "Add Custom Text" at bounding box center [783, 432] width 127 height 20
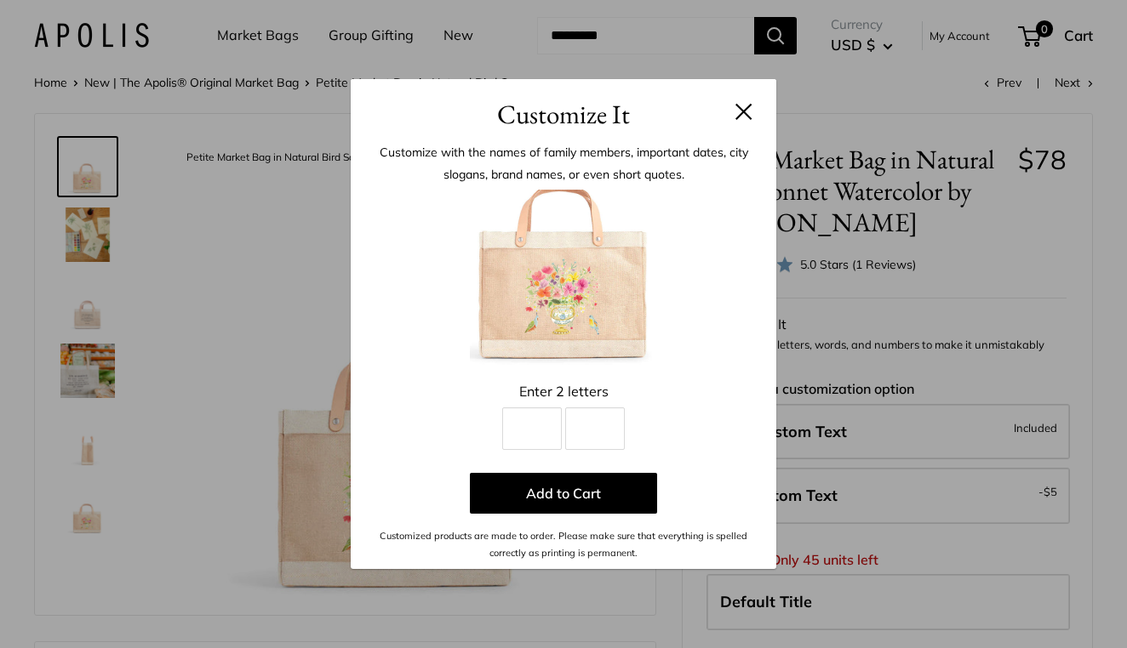
click at [733, 113] on h3 "Customize It" at bounding box center [563, 114] width 374 height 40
click at [745, 108] on button at bounding box center [743, 111] width 17 height 17
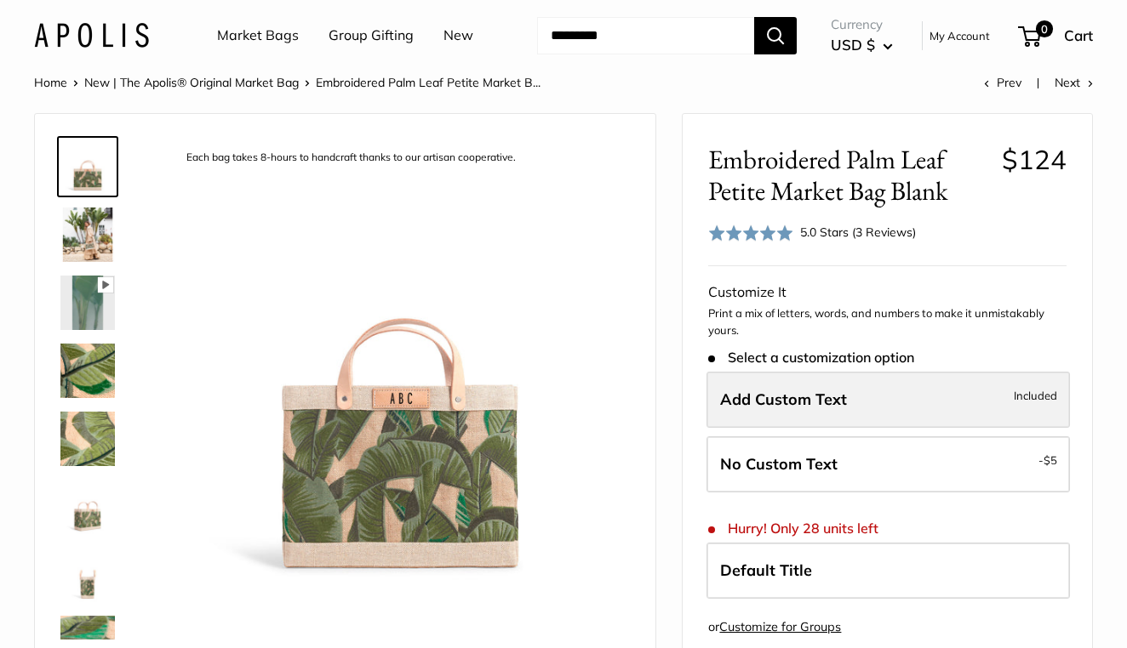
click at [924, 385] on label "Add Custom Text Included" at bounding box center [887, 400] width 363 height 56
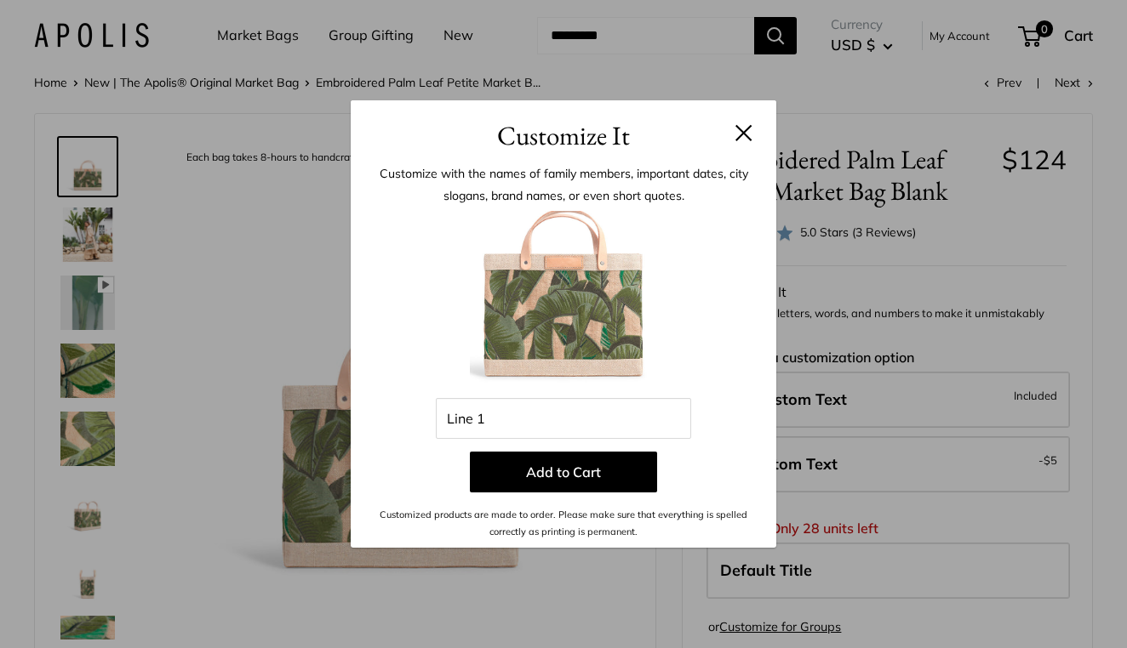
click at [740, 130] on button at bounding box center [743, 132] width 17 height 17
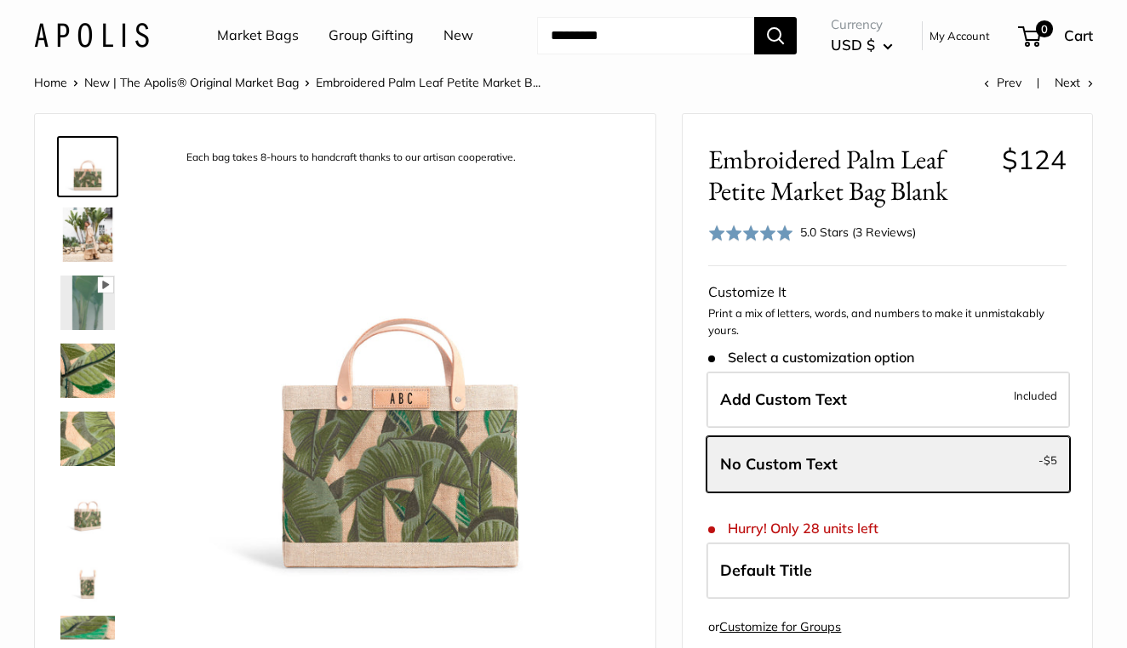
click at [87, 435] on img at bounding box center [87, 439] width 54 height 54
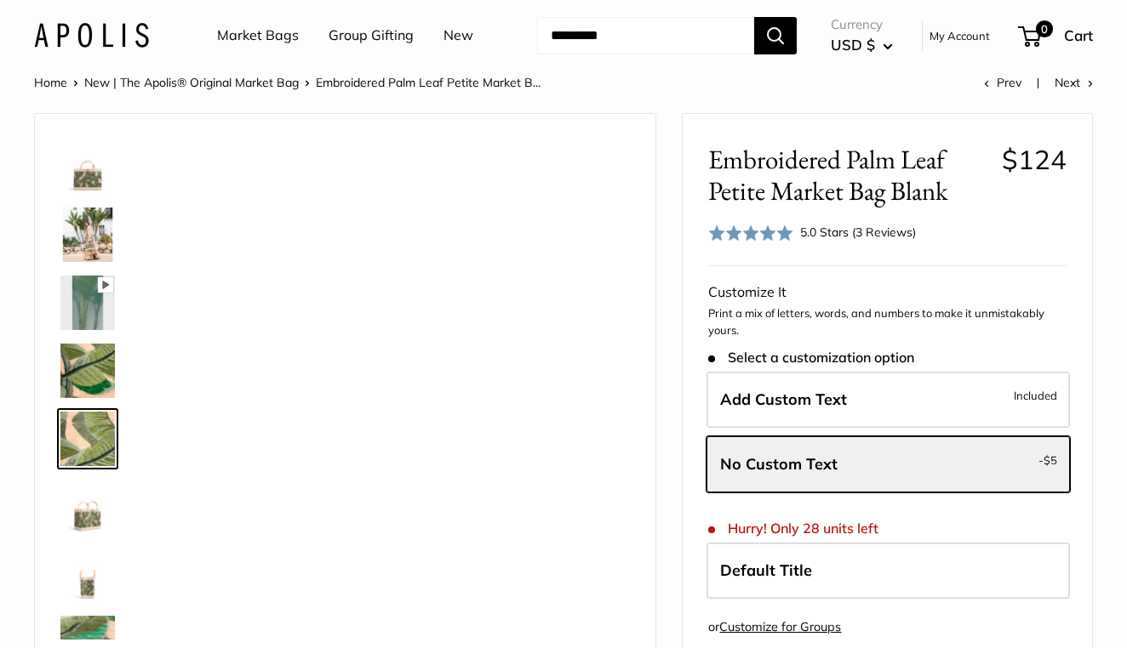
scroll to position [53, 0]
